Goal: Task Accomplishment & Management: Manage account settings

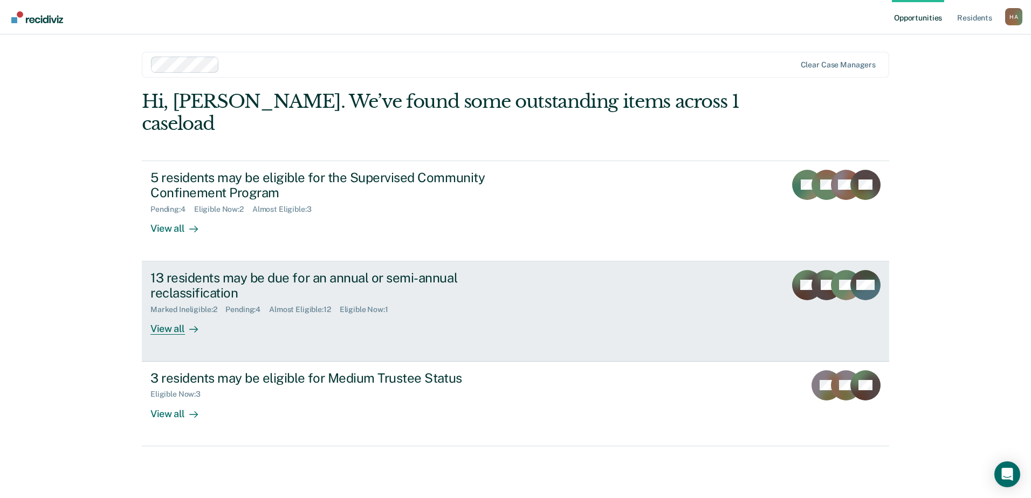
click at [374, 270] on div "13 residents may be due for an annual or semi-annual reclassification" at bounding box center [339, 285] width 378 height 31
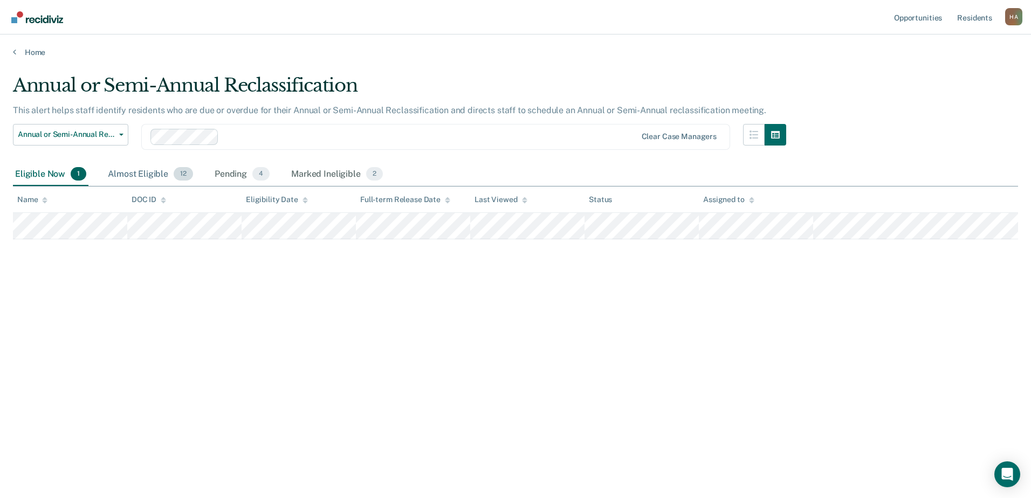
click at [127, 172] on div "Almost Eligible 12" at bounding box center [150, 175] width 89 height 24
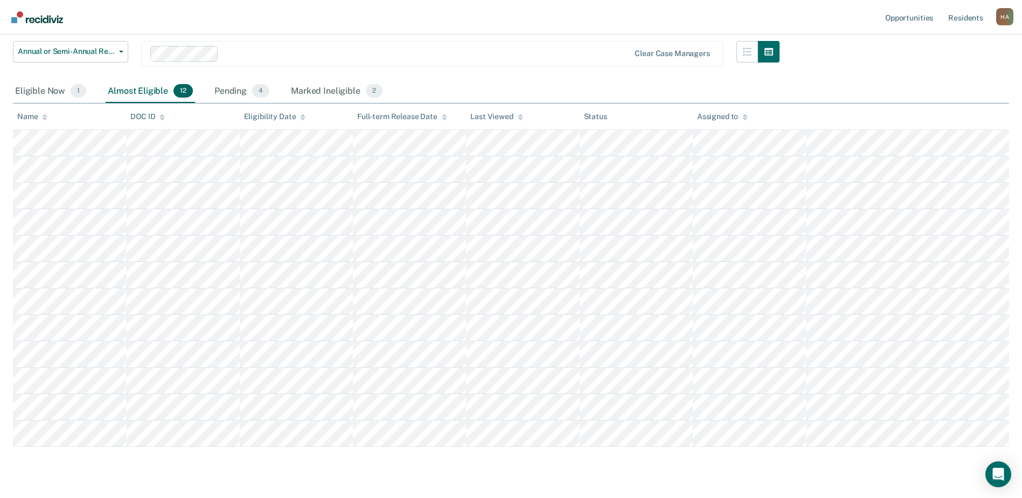
scroll to position [108, 0]
